Goal: Transaction & Acquisition: Obtain resource

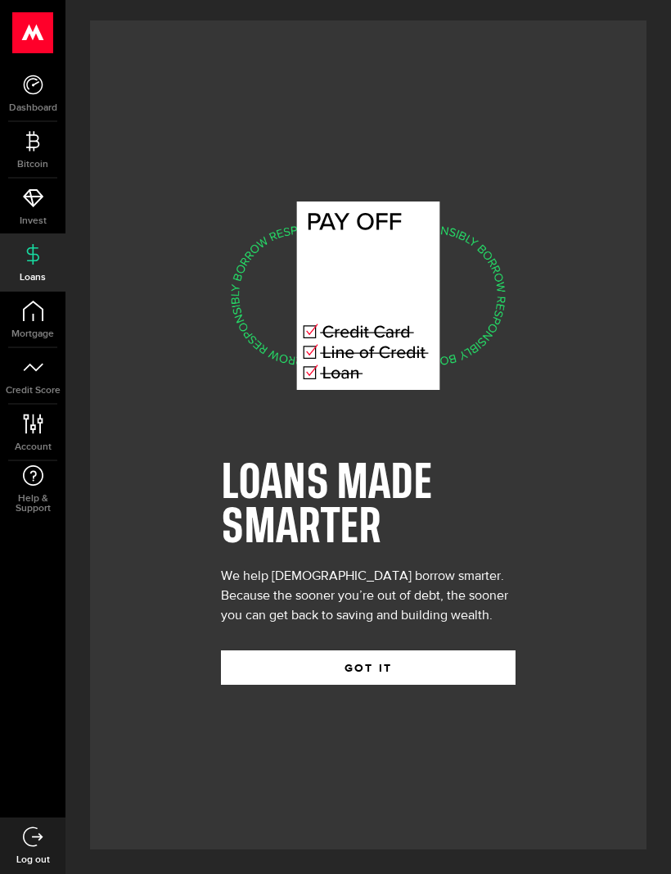
click at [22, 386] on span "Credit Score" at bounding box center [32, 391] width 65 height 10
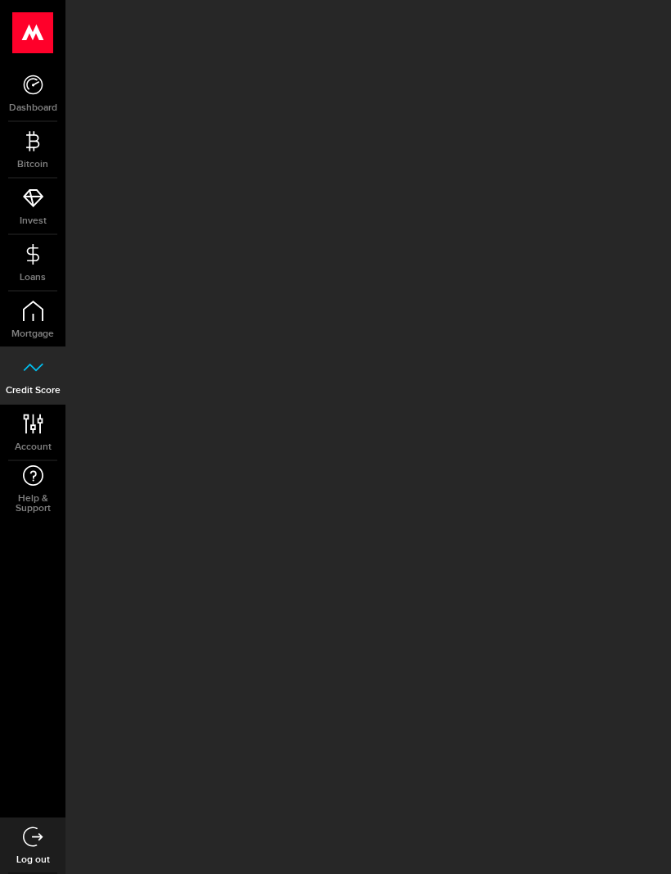
click at [21, 263] on link "Loans" at bounding box center [32, 263] width 65 height 56
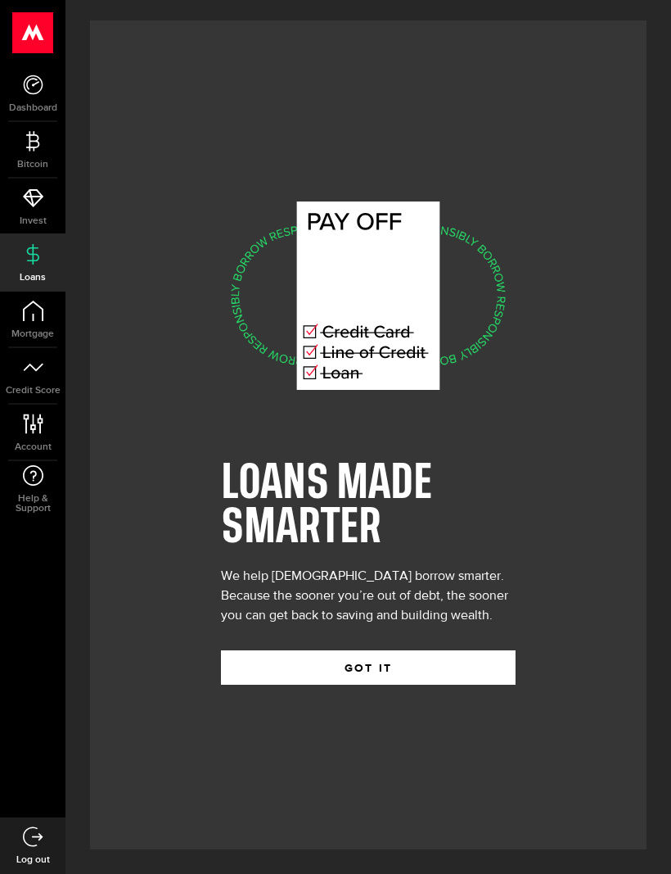
click at [466, 684] on button "GOT IT" at bounding box center [368, 667] width 295 height 34
click at [480, 684] on button "GOT IT" at bounding box center [368, 667] width 295 height 34
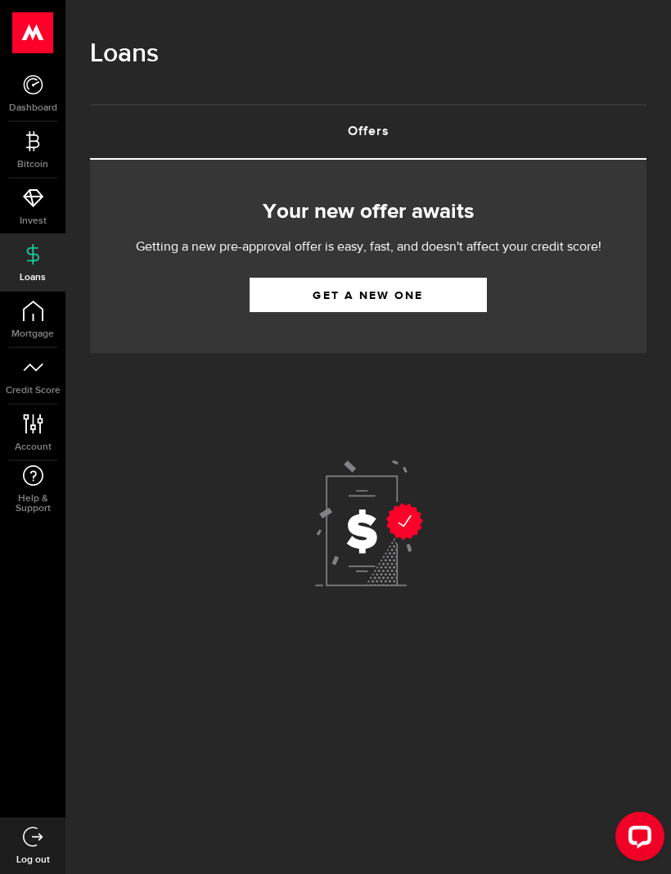
click at [477, 292] on link "Get a new one" at bounding box center [368, 295] width 237 height 34
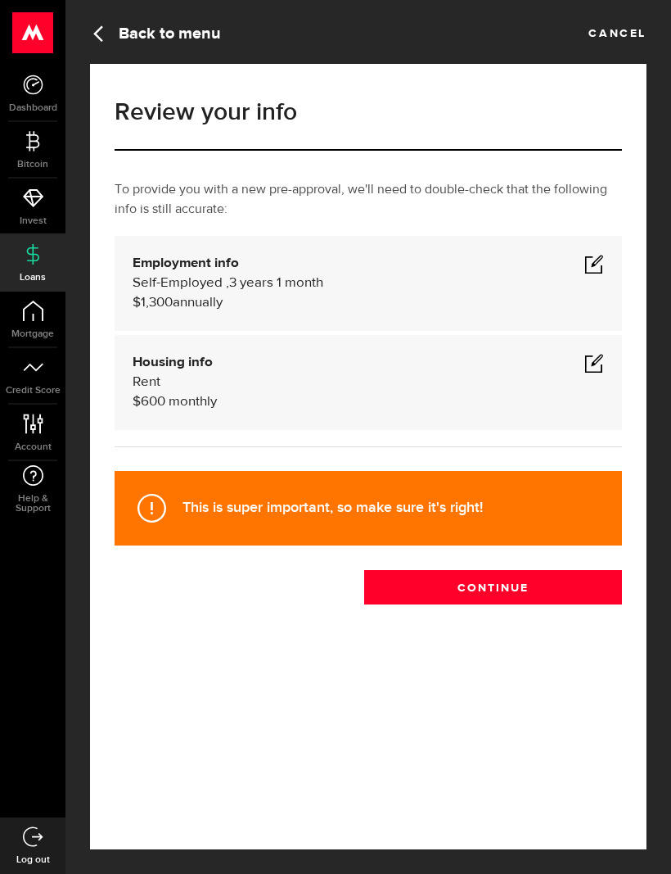
click at [602, 258] on span at bounding box center [595, 264] width 20 height 20
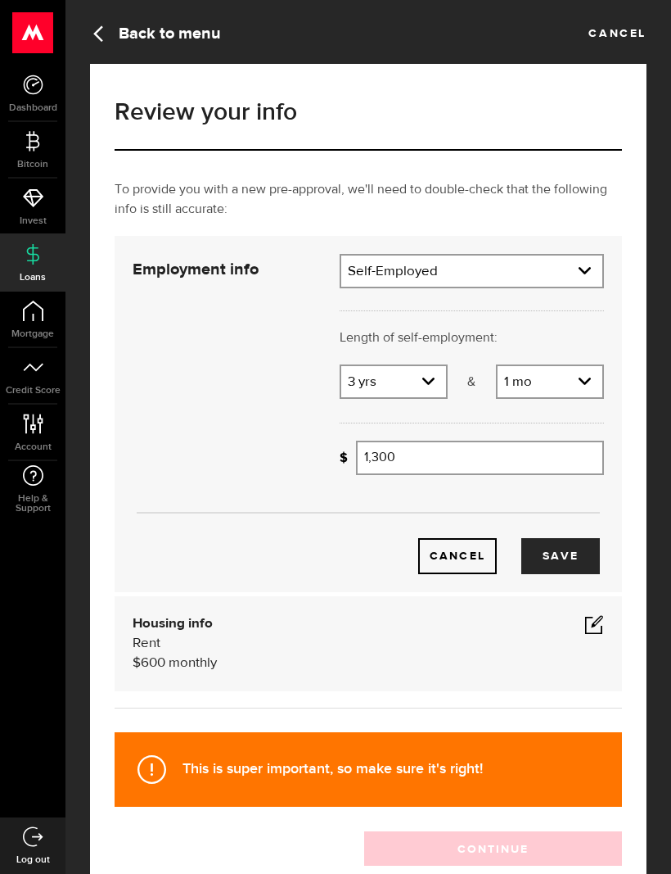
click at [587, 260] on select "Employment type Employed [DEMOGRAPHIC_DATA] Pension Maternity Leave Disability …" at bounding box center [471, 272] width 261 height 34
select select "Disability"
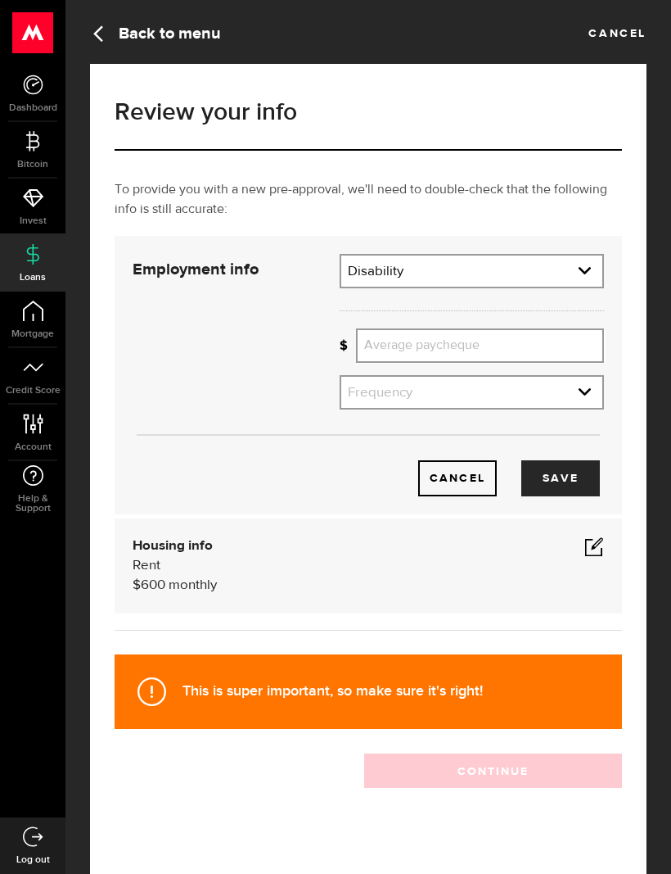
click at [559, 345] on input "Average paycheque" at bounding box center [480, 345] width 248 height 34
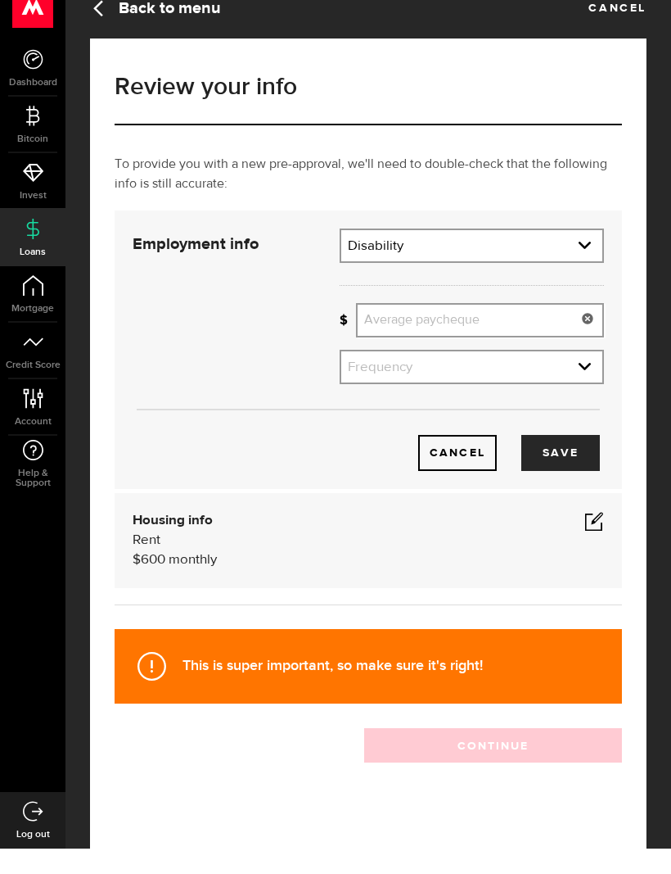
click at [579, 377] on select "Frequency Weekly Bi-weekly Monthly Semi-monthly" at bounding box center [471, 394] width 261 height 34
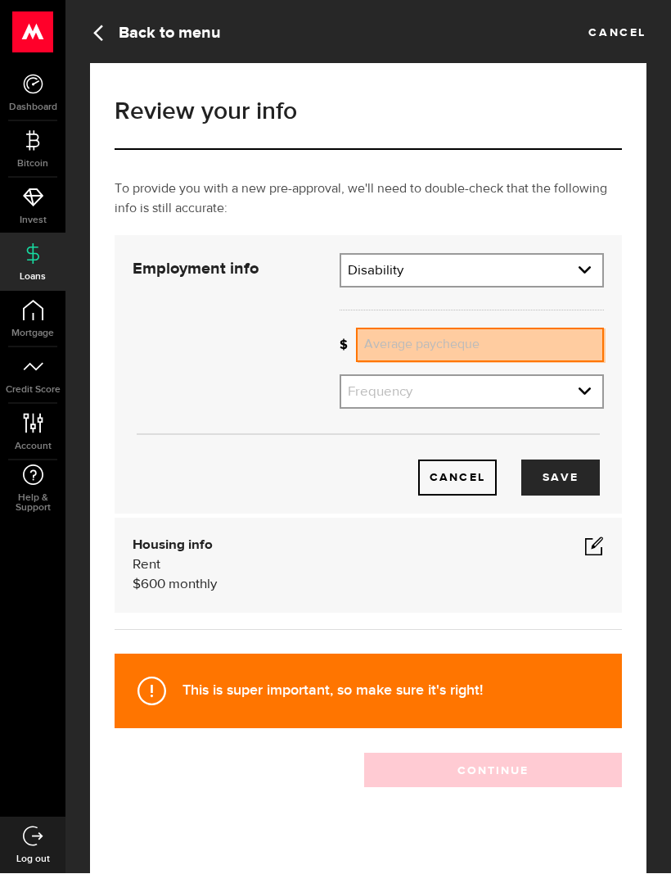
select select "monthly"
click at [550, 343] on input "Average paycheque" at bounding box center [480, 345] width 248 height 34
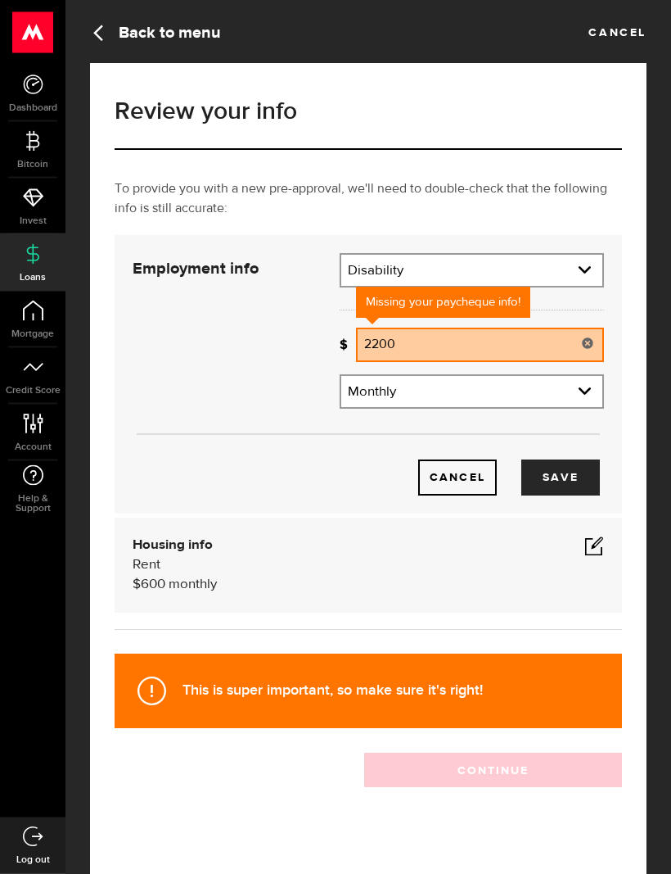
click at [572, 475] on button "Save" at bounding box center [561, 478] width 79 height 36
type input "2,200"
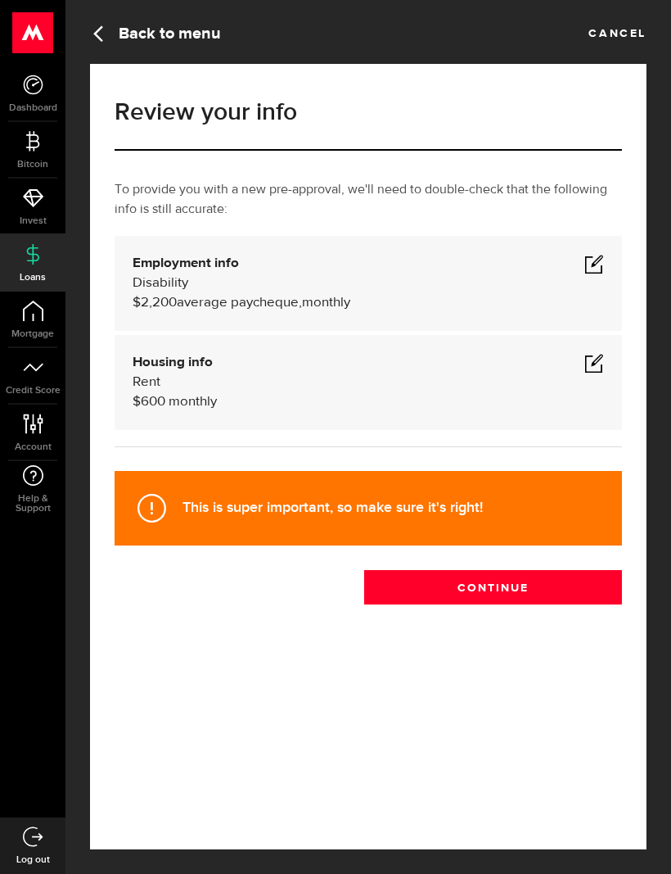
click at [576, 580] on button "Continue" at bounding box center [493, 587] width 258 height 34
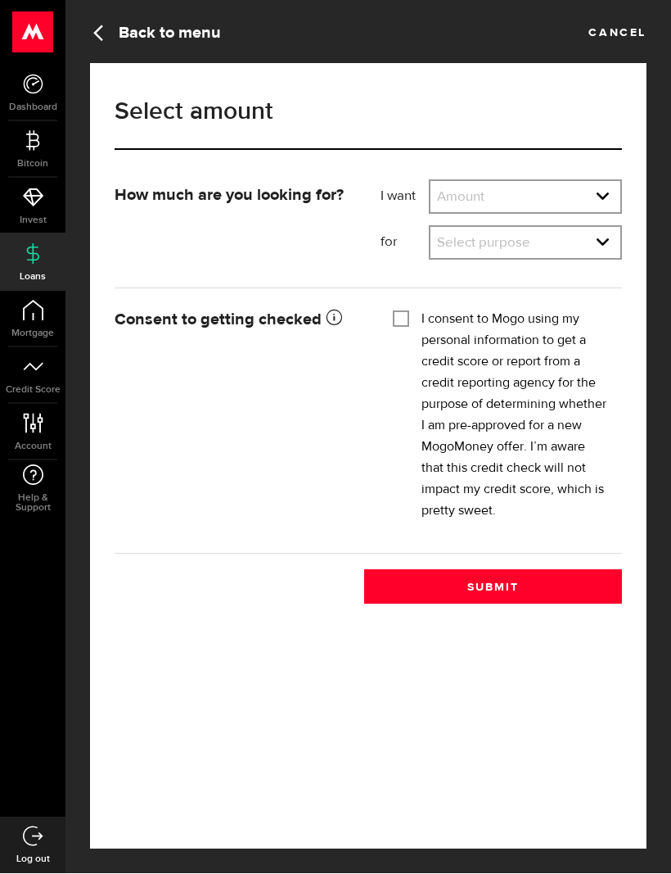
scroll to position [1, 0]
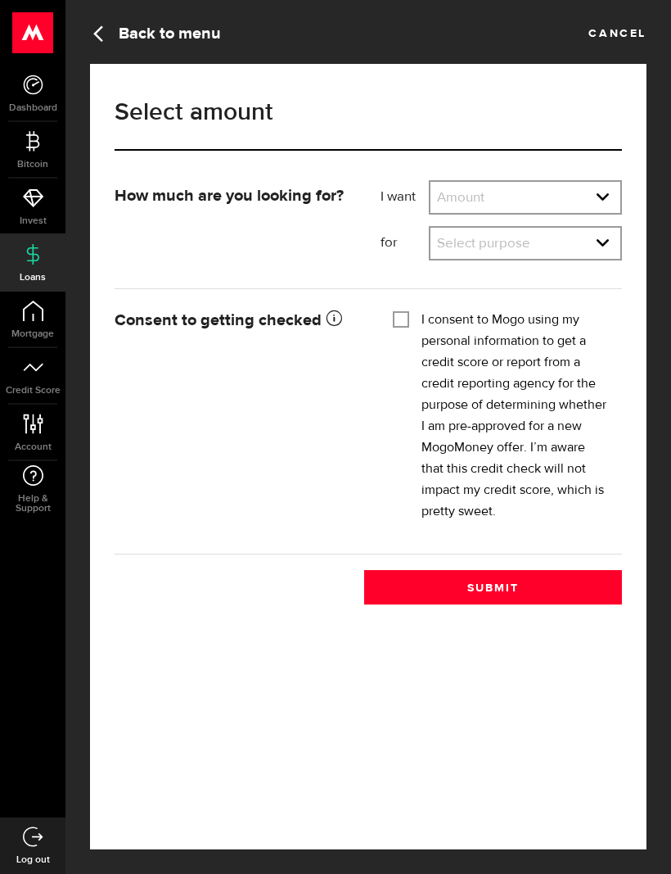
click at [604, 190] on select "Amount $500 $1000 $2000 $3000 $4000 $5000 $6000 $7000 $8000 $9000 $10000 $11000…" at bounding box center [526, 199] width 190 height 34
select select "2000"
click at [599, 236] on select "Select purpose Credit Card Refinancing/Pay Off Credit Cards Debt Consolidation …" at bounding box center [526, 245] width 190 height 34
select select "Small Business Expense"
click at [400, 323] on input "I consent to Mogo using my personal information to get a credit score or report…" at bounding box center [401, 317] width 16 height 16
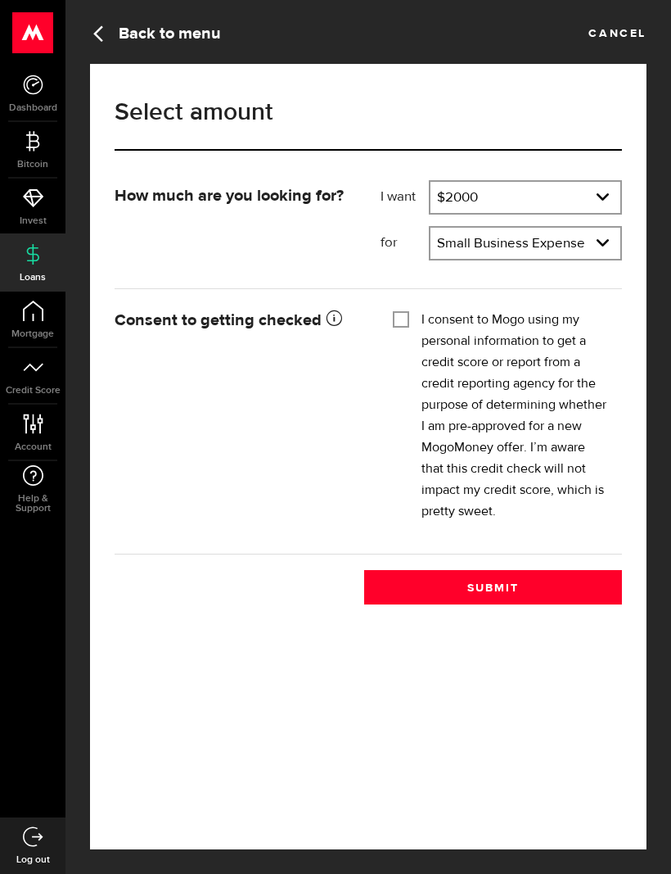
checkbox input "true"
click at [610, 577] on button "Submit" at bounding box center [493, 587] width 258 height 34
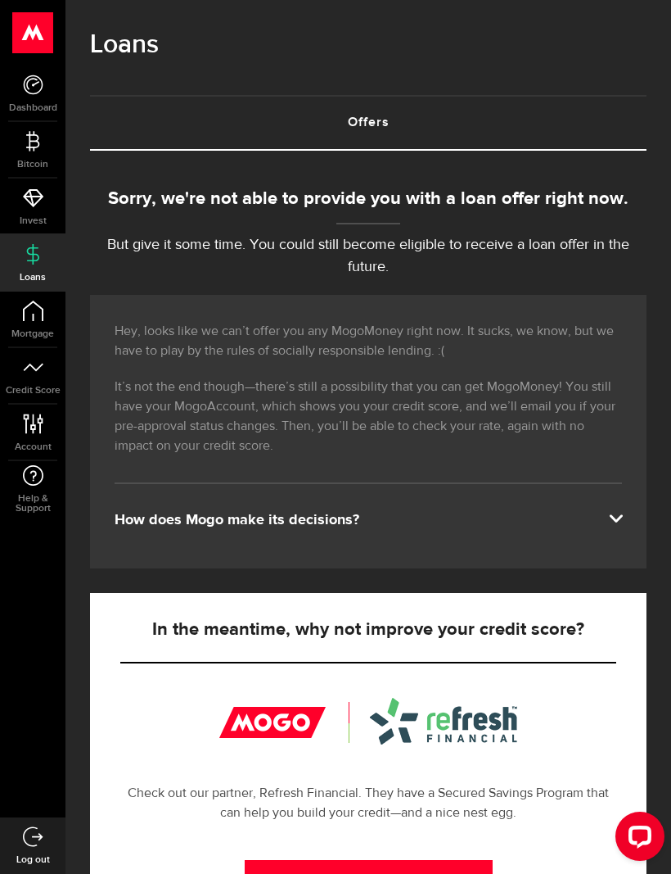
scroll to position [10, 0]
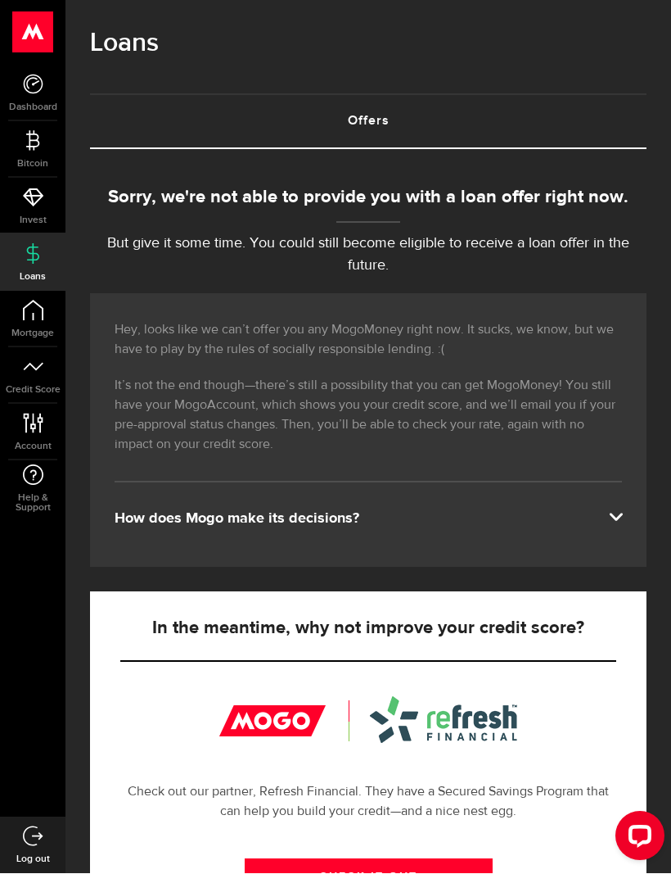
click at [635, 507] on div "Hey, looks like we can’t offer you any MogoMoney right now. It sucks, we know, …" at bounding box center [368, 430] width 557 height 273
click at [619, 520] on span at bounding box center [615, 515] width 13 height 13
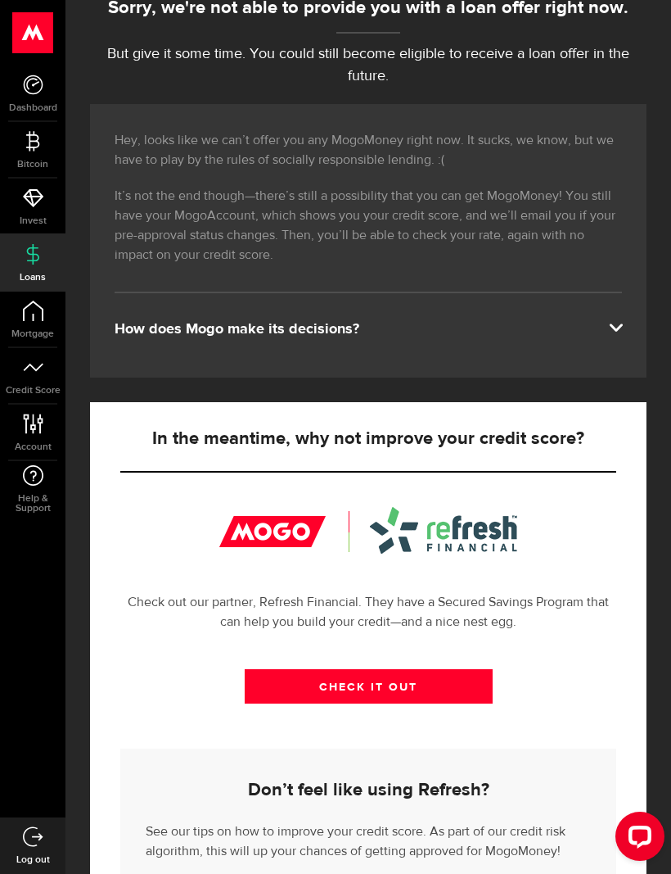
scroll to position [199, 0]
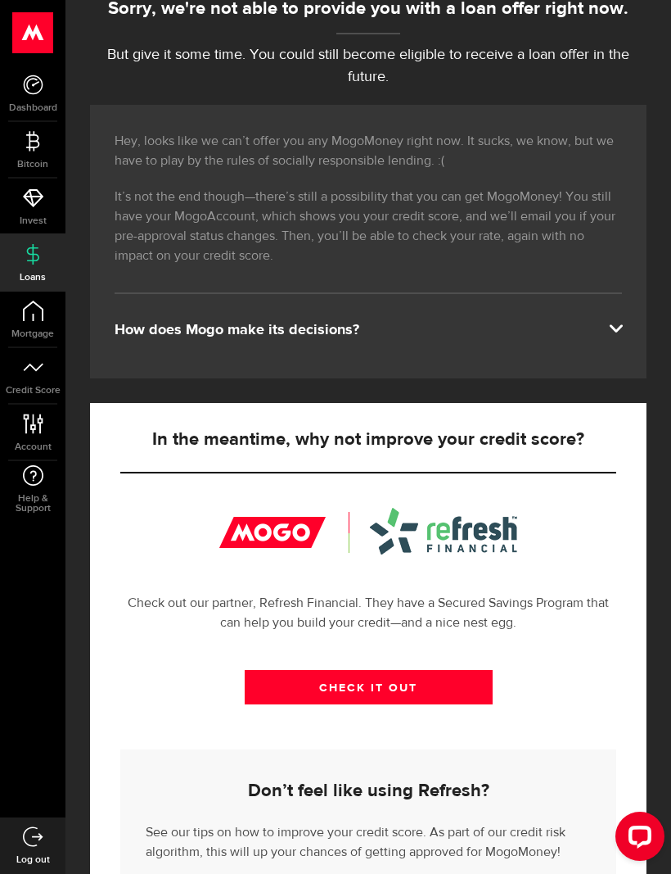
click at [37, 846] on use at bounding box center [33, 836] width 20 height 20
